Goal: Obtain resource: Download file/media

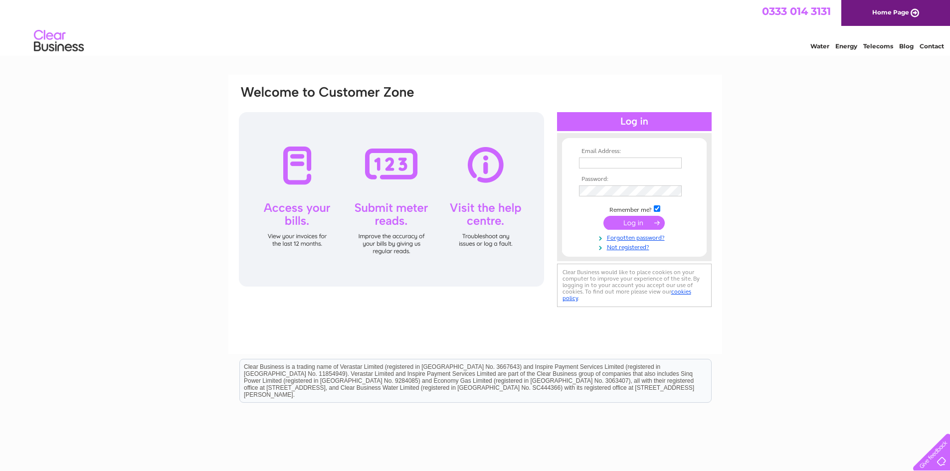
type input "anne@wigtownbookfestival.com"
click at [632, 225] on input "submit" at bounding box center [633, 223] width 61 height 14
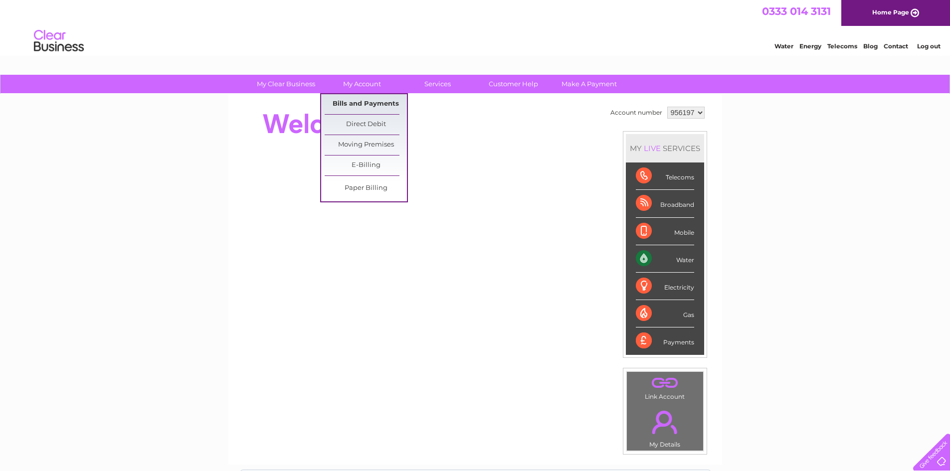
click at [356, 99] on link "Bills and Payments" at bounding box center [366, 104] width 82 height 20
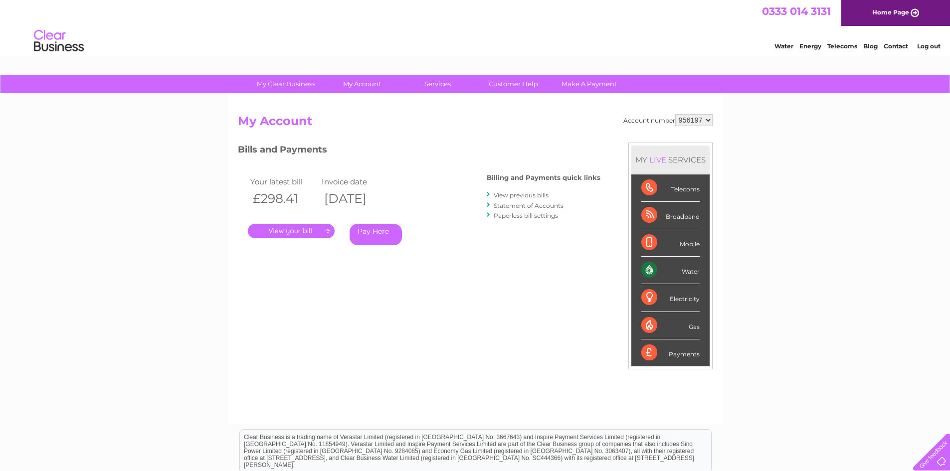
click at [299, 233] on link "." at bounding box center [291, 231] width 87 height 14
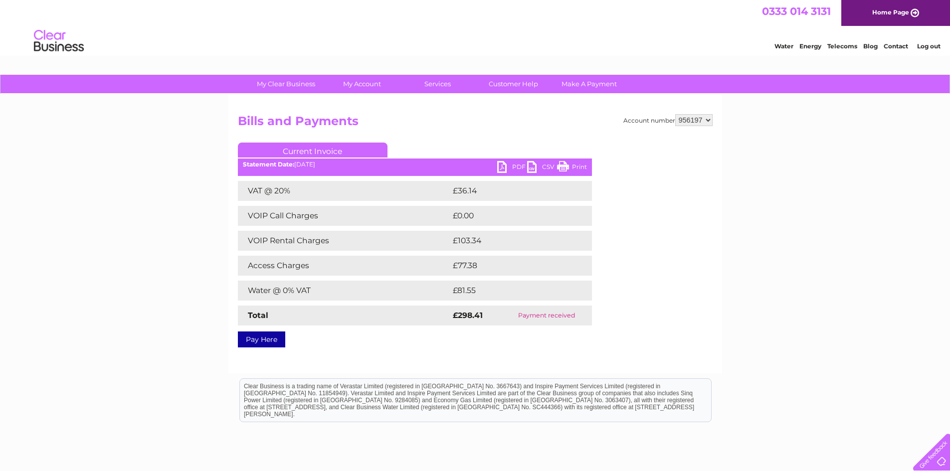
click at [505, 166] on link "PDF" at bounding box center [512, 168] width 30 height 14
click at [709, 123] on select "956197 956498" at bounding box center [693, 120] width 37 height 12
select select "956498"
click at [675, 114] on select "956197 956498" at bounding box center [693, 120] width 37 height 12
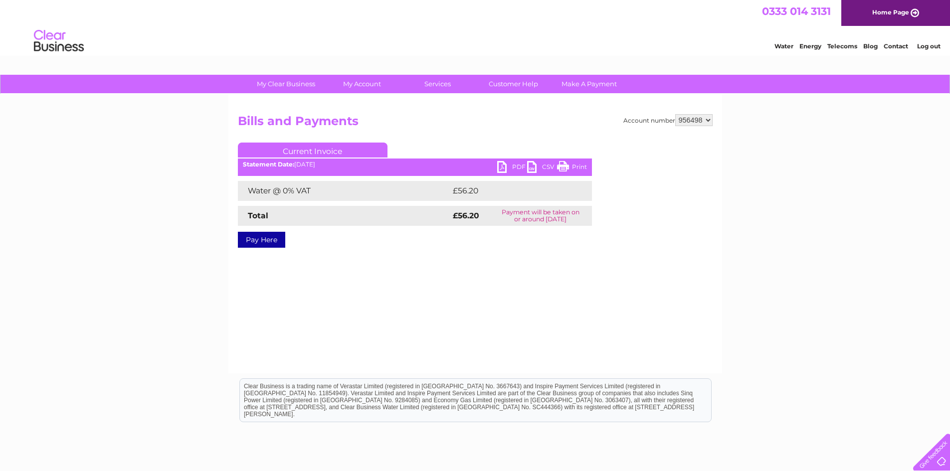
click at [499, 166] on link "PDF" at bounding box center [512, 168] width 30 height 14
